Goal: Task Accomplishment & Management: Use online tool/utility

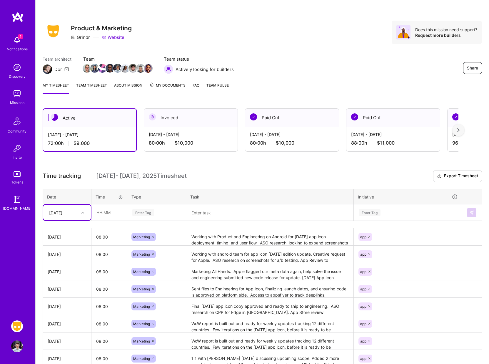
scroll to position [31, 0]
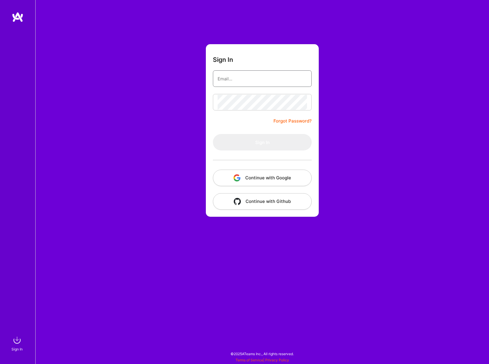
type input "[EMAIL_ADDRESS][DOMAIN_NAME]"
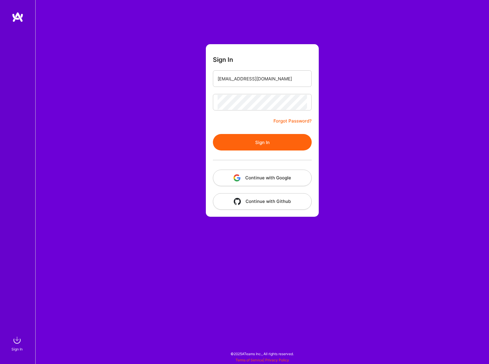
click at [244, 141] on button "Sign In" at bounding box center [262, 142] width 99 height 16
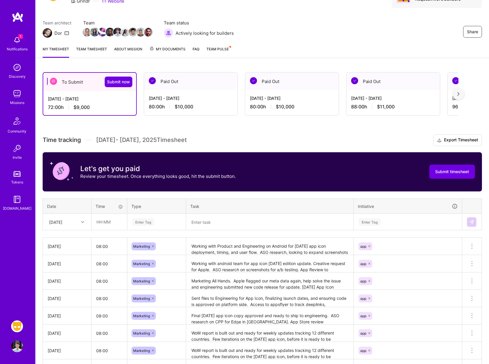
scroll to position [40, 0]
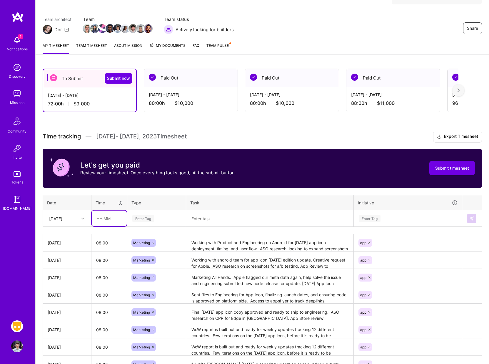
click at [105, 216] on input "text" at bounding box center [109, 218] width 35 height 16
type input "08:00"
click at [140, 220] on div "Enter Tag" at bounding box center [143, 218] width 22 height 9
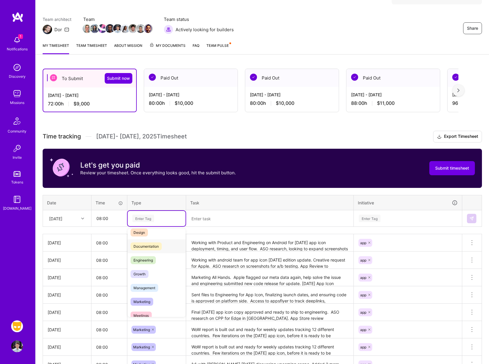
scroll to position [20, 0]
click at [141, 302] on span "Marketing" at bounding box center [142, 300] width 23 height 8
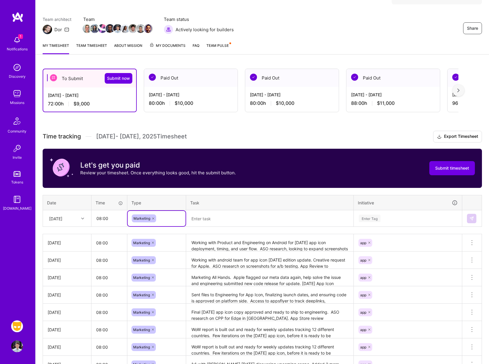
click at [225, 216] on textarea at bounding box center [270, 218] width 166 height 15
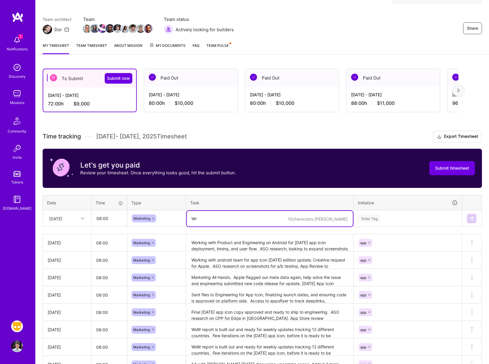
type textarea "W"
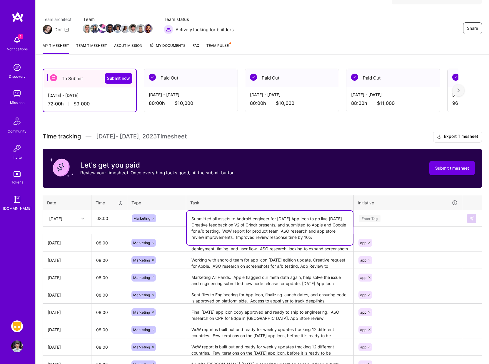
type textarea "Submitted all assets to Android engineer for [DATE] App Icon to go live [DATE].…"
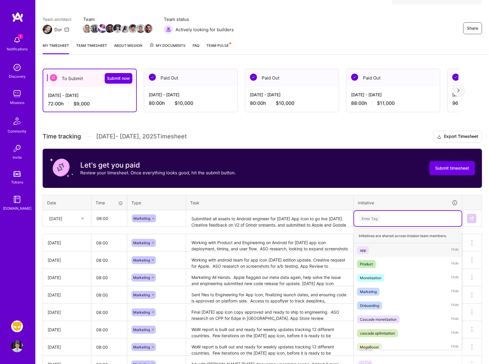
click at [372, 216] on div "Enter Tag" at bounding box center [370, 218] width 22 height 9
click at [359, 247] on span "app" at bounding box center [363, 250] width 12 height 8
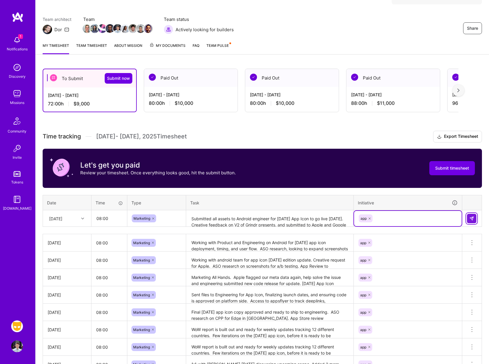
click at [474, 218] on img at bounding box center [471, 218] width 5 height 5
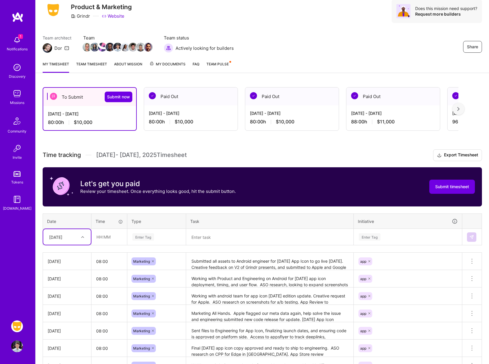
scroll to position [0, 0]
